Goal: Task Accomplishment & Management: Manage account settings

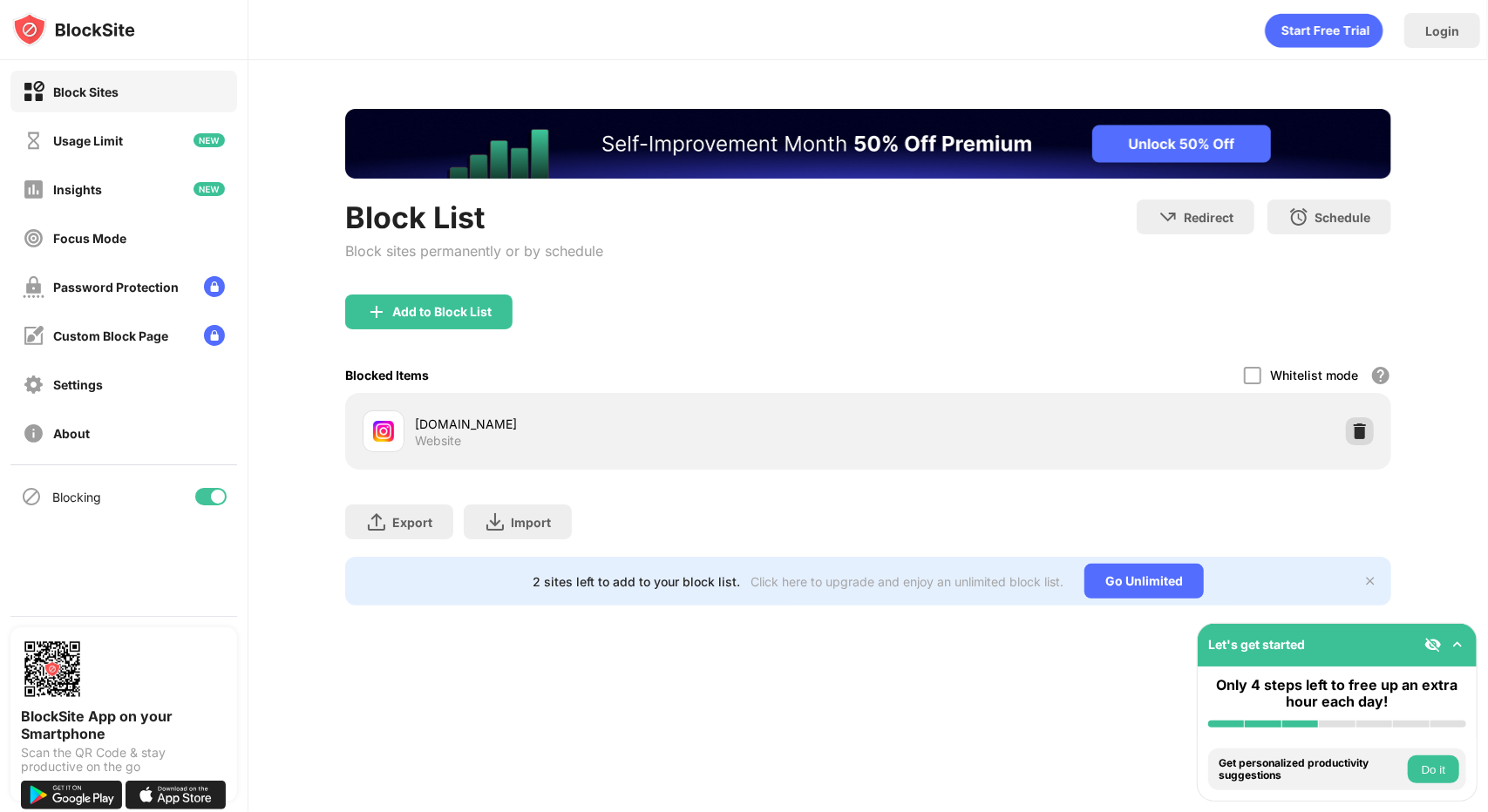
click at [1355, 419] on div at bounding box center [1359, 431] width 28 height 28
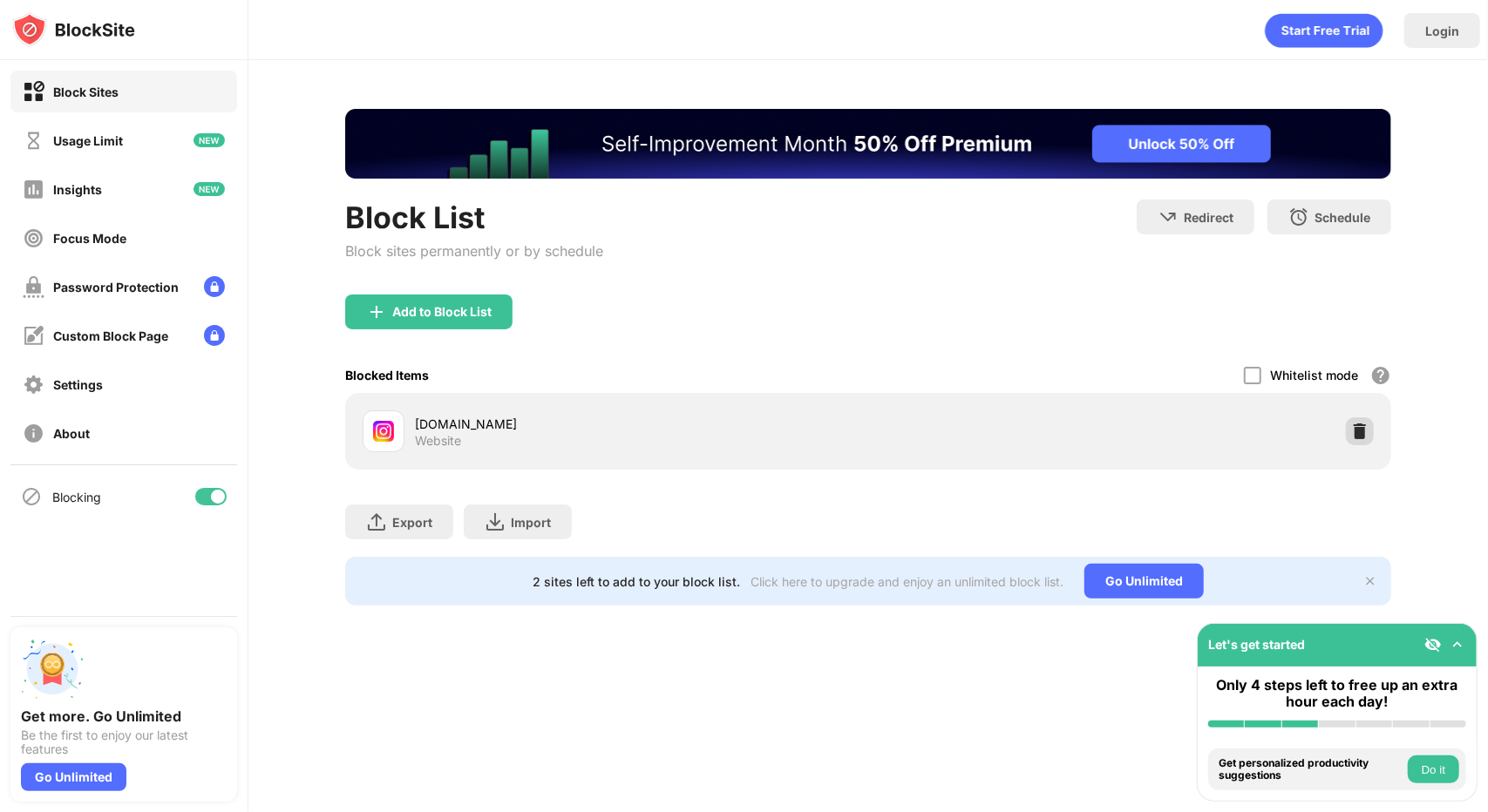
click at [1360, 428] on img at bounding box center [1360, 431] width 17 height 17
